Goal: Find specific page/section: Find specific page/section

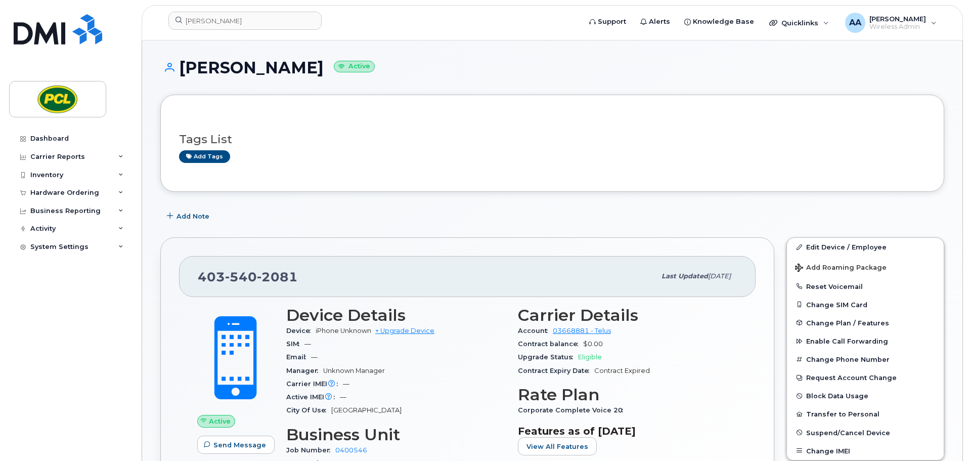
scroll to position [506, 0]
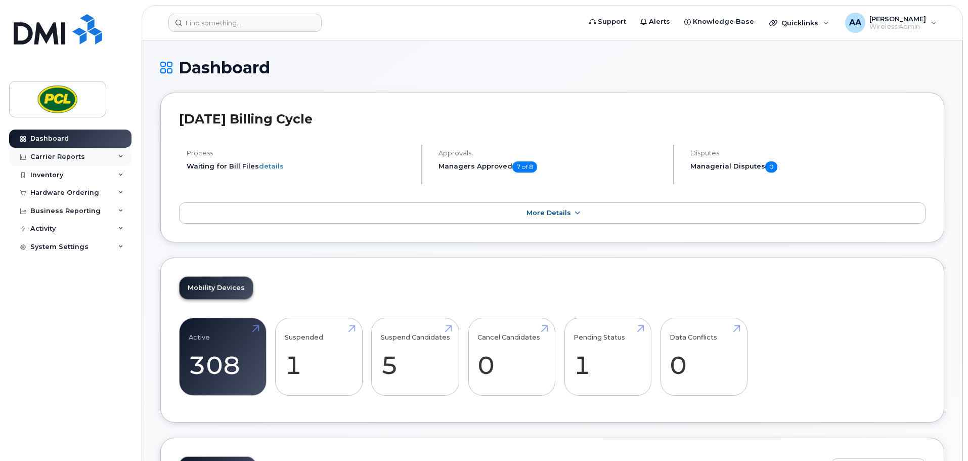
click at [60, 159] on div "Carrier Reports" at bounding box center [57, 157] width 55 height 8
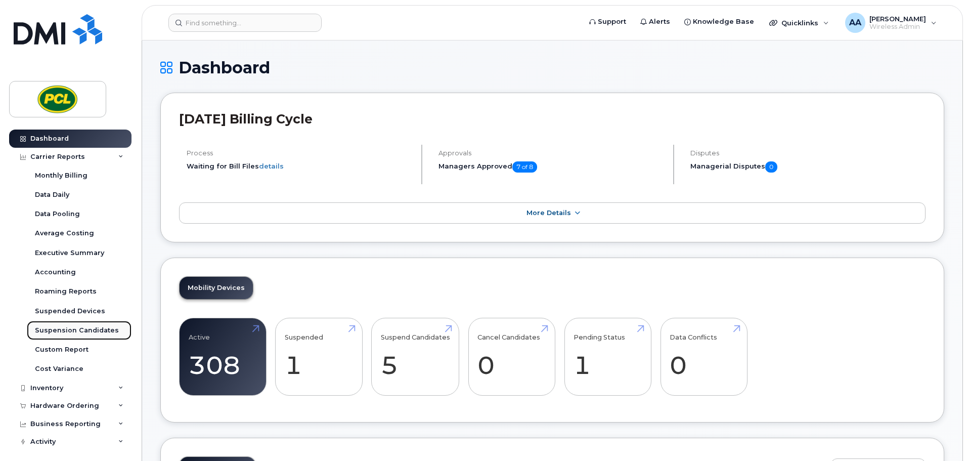
click at [66, 327] on div "Suspension Candidates" at bounding box center [77, 330] width 84 height 9
